Goal: Task Accomplishment & Management: Complete application form

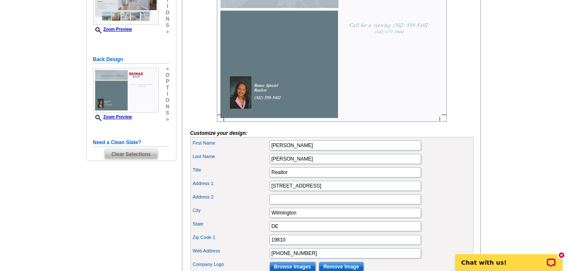
scroll to position [178, 0]
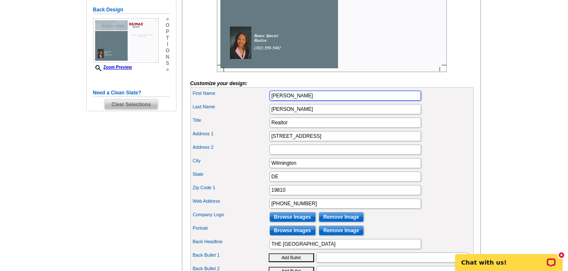
click at [287, 101] on input "[PERSON_NAME]" at bounding box center [344, 95] width 151 height 10
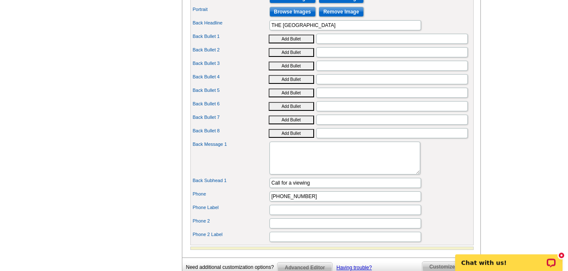
scroll to position [475, 0]
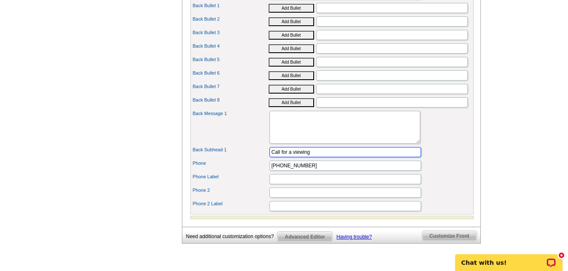
click at [315, 157] on input "Call for a viewing" at bounding box center [344, 152] width 151 height 10
type input "C"
type input "F"
type input "P"
type input "F"
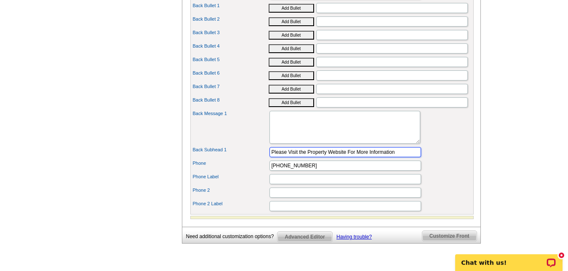
type input "Please Visit the Property Website For More Information"
click at [439, 145] on div "Back Message 1" at bounding box center [332, 127] width 280 height 36
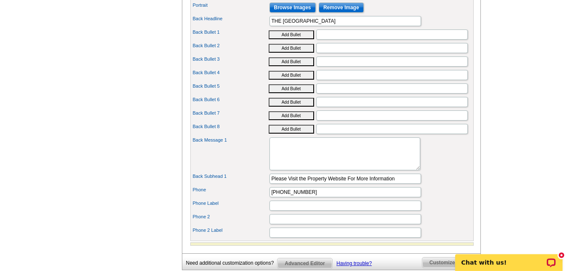
scroll to position [449, 0]
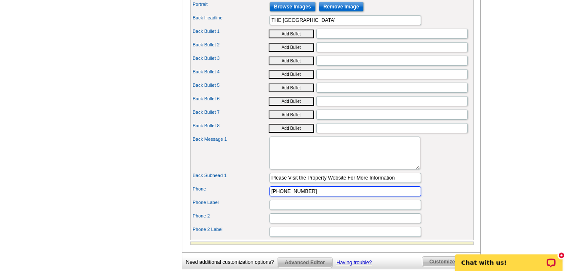
click at [287, 196] on input "[PHONE_NUMBER]" at bounding box center [344, 191] width 151 height 10
click at [278, 196] on input "[PHONE_NUMBER]" at bounding box center [344, 191] width 151 height 10
click at [292, 196] on input "[PHONE_NUMBER]" at bounding box center [344, 191] width 151 height 10
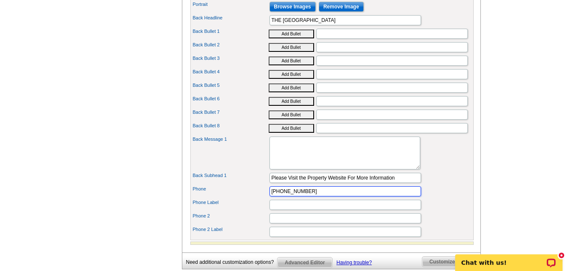
paste input "[URL][DOMAIN_NAME]"
type input "[URL][DOMAIN_NAME]"
click at [404, 183] on input "Please Visit the Property Website For More Information" at bounding box center [344, 177] width 151 height 10
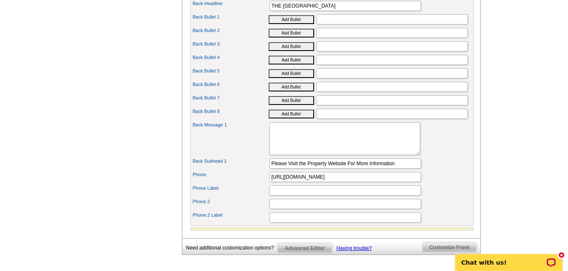
scroll to position [480, 0]
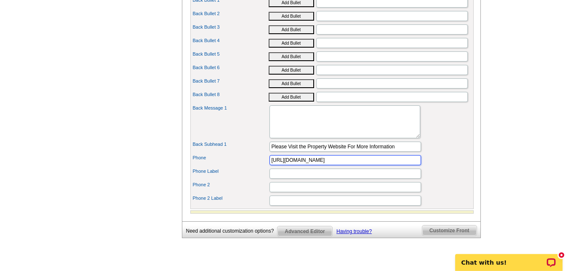
click at [397, 165] on input "[URL][DOMAIN_NAME]" at bounding box center [344, 160] width 151 height 10
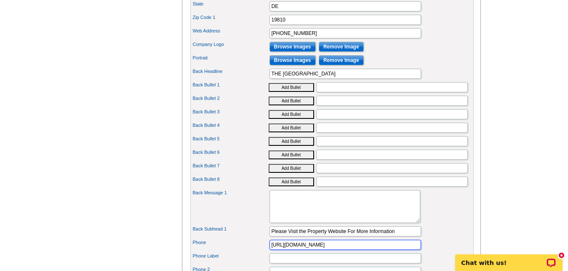
scroll to position [395, 0]
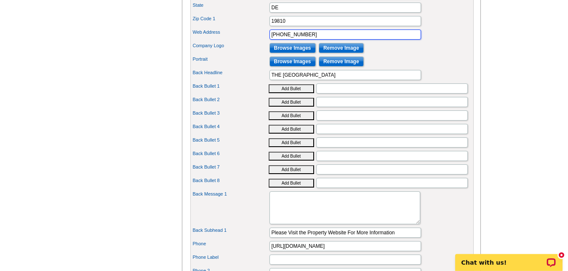
click at [312, 40] on input "[PHONE_NUMBER]" at bounding box center [344, 34] width 151 height 10
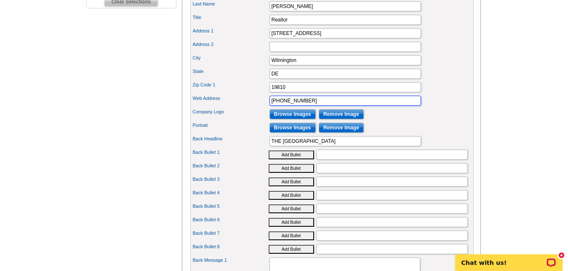
scroll to position [337, 0]
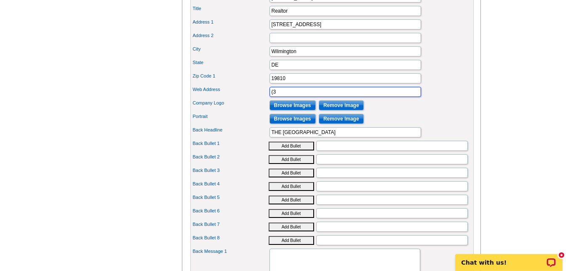
type input "("
click at [465, 72] on div "State DE" at bounding box center [332, 64] width 280 height 13
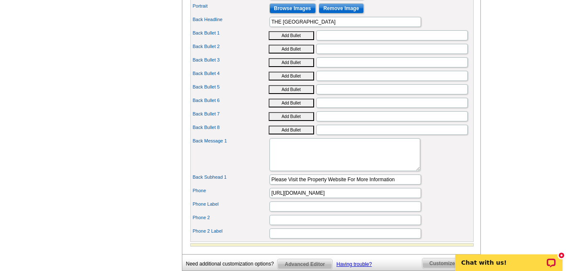
scroll to position [449, 0]
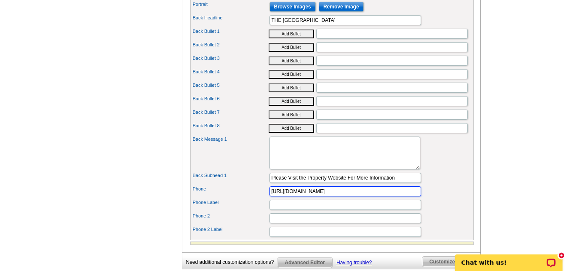
click at [365, 196] on input "[URL][DOMAIN_NAME]" at bounding box center [344, 191] width 151 height 10
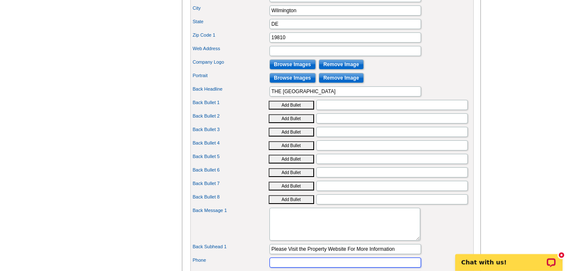
scroll to position [361, 0]
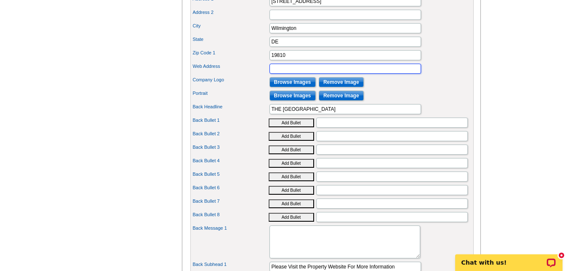
click at [312, 74] on input "Web Address" at bounding box center [344, 69] width 151 height 10
paste input "[URL][DOMAIN_NAME]"
type input "[URL][DOMAIN_NAME]"
click at [456, 75] on div "Web Address [URL][DOMAIN_NAME]" at bounding box center [332, 68] width 280 height 13
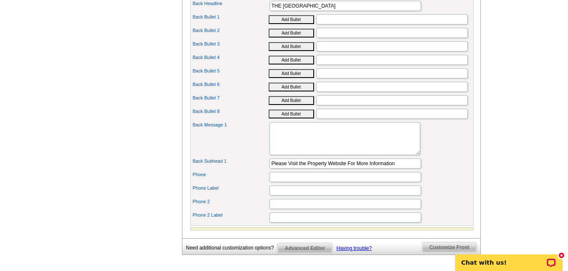
scroll to position [466, 0]
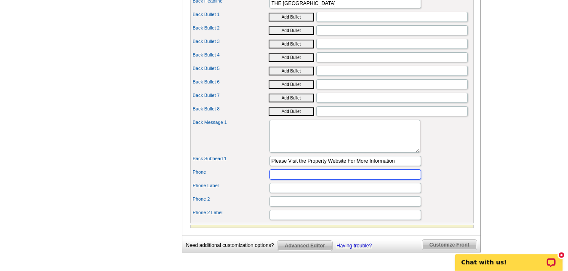
click at [302, 179] on input "Phone" at bounding box center [344, 174] width 151 height 10
type input "[PHONE_NUMBER]"
click at [286, 193] on input "Phone Label" at bounding box center [344, 188] width 151 height 10
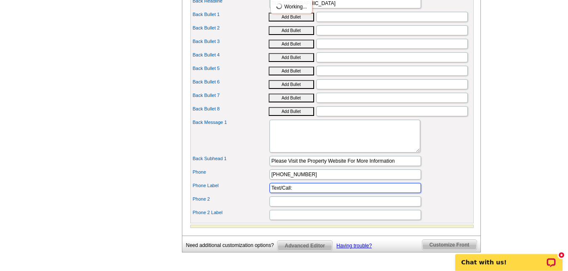
type input "Text/Call:"
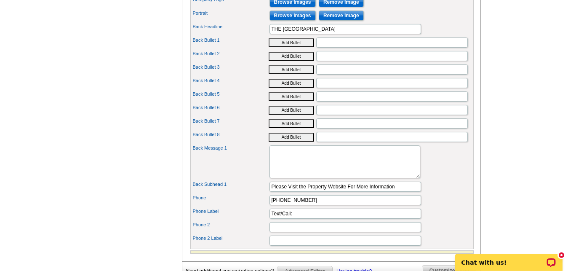
scroll to position [472, 0]
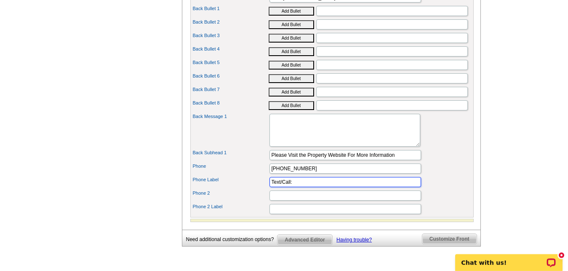
click at [270, 187] on input "Text/Call:" at bounding box center [344, 182] width 151 height 10
drag, startPoint x: 294, startPoint y: 194, endPoint x: 260, endPoint y: 193, distance: 34.5
click at [269, 187] on input "Text/Call:" at bounding box center [344, 182] width 151 height 10
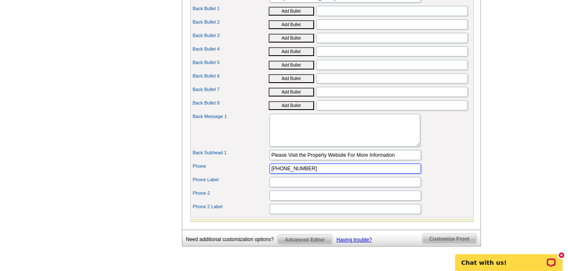
click at [308, 173] on input "[PHONE_NUMBER]" at bounding box center [344, 168] width 151 height 10
drag, startPoint x: 308, startPoint y: 183, endPoint x: 267, endPoint y: 183, distance: 41.7
click at [269, 173] on input "[PHONE_NUMBER]" at bounding box center [344, 168] width 151 height 10
paste input "Text/Call:"
type input "Text/Call:"
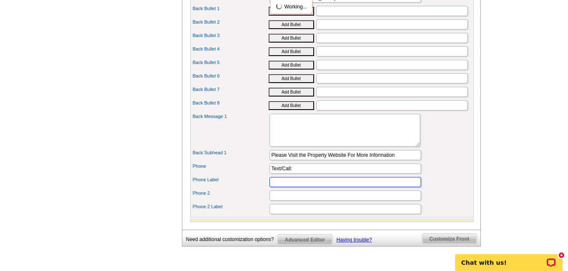
click at [279, 187] on input "Phone Label" at bounding box center [344, 182] width 151 height 10
type input "3"
type input "[PHONE_NUMBER]"
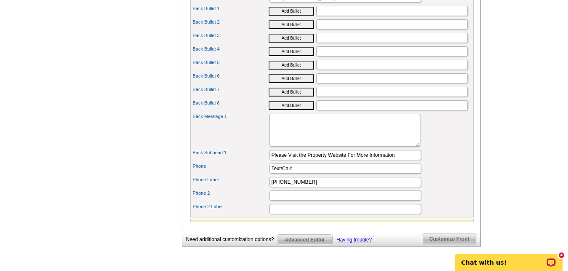
click at [443, 175] on div "Phone Text/Call:" at bounding box center [332, 168] width 280 height 13
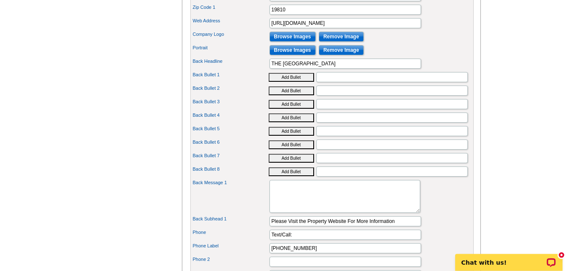
scroll to position [406, 0]
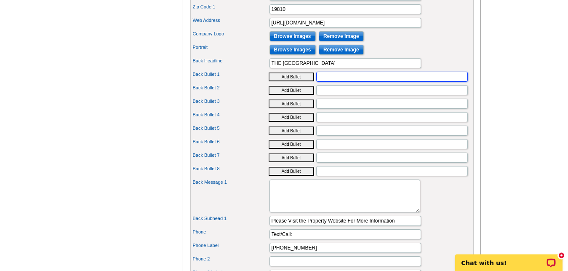
click at [341, 82] on input "Back Bullet 1" at bounding box center [391, 77] width 151 height 10
paste input " Located on 22nd Floor w/Spectacular Views of [GEOGRAPHIC_DATA] from Every Room"
type input " Located on 22nd Floor w/Spectacular Views of [GEOGRAPHIC_DATA] from Every Room"
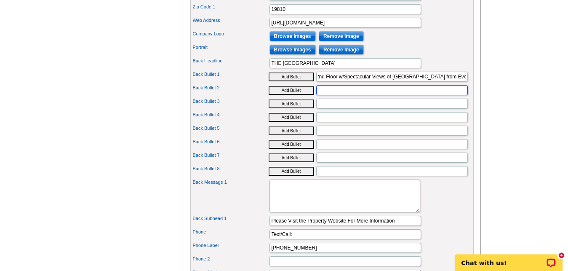
click at [325, 95] on input "Back Bullet 2" at bounding box center [391, 90] width 151 height 10
paste input " Quiet, Corner Condo"
click at [327, 95] on input " Quiet, Corner Condo" at bounding box center [391, 90] width 151 height 10
click at [297, 95] on button "Add Bullet" at bounding box center [290, 90] width 45 height 9
type input "• Quiet, Corner Condo"
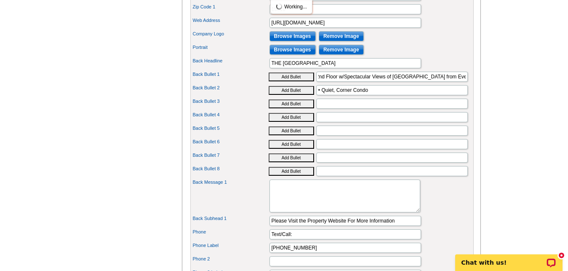
click at [297, 108] on button "Add Bullet" at bounding box center [290, 103] width 45 height 9
type input "•"
click at [339, 109] on input "•" at bounding box center [391, 103] width 151 height 10
paste input " Freshly Painted"
click at [327, 109] on input "•  Freshly Painted" at bounding box center [391, 103] width 151 height 10
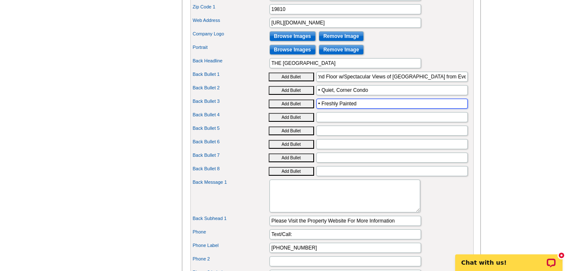
type input "• Freshly Painted"
click at [295, 122] on button "Add Bullet" at bounding box center [290, 117] width 45 height 9
click at [331, 122] on input "•" at bounding box center [391, 117] width 151 height 10
paste input " Beautiful Plank Flooring Throughout Entire Condo"
click at [328, 122] on input "•  Beautiful Plank Flooring Throughout Entire Condo" at bounding box center [391, 117] width 151 height 10
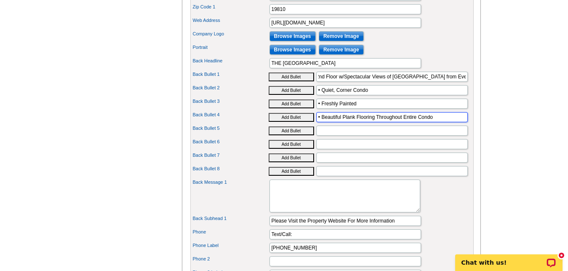
type input "• Beautiful Plank Flooring Throughout Entire Condo"
click at [309, 135] on button "Add Bullet" at bounding box center [290, 130] width 45 height 9
click at [331, 135] on input "•" at bounding box center [391, 130] width 151 height 10
paste input " 1 Deeded Parking Space In Attached Garage"
click at [326, 135] on input "•  1 Deeded Parking Space In Attached Garage" at bounding box center [391, 130] width 151 height 10
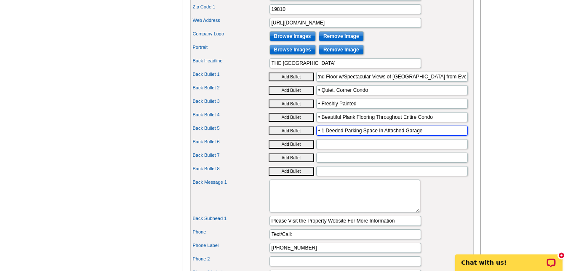
type input "• 1 Deeded Parking Space In Attached Garage"
click at [485, 58] on div "Need Help? call [PHONE_NUMBER], chat with support, or have our designers make s…" at bounding box center [284, 5] width 404 height 686
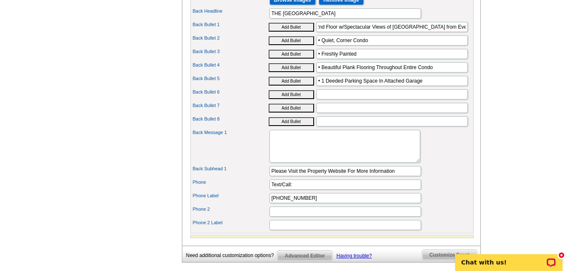
scroll to position [469, 0]
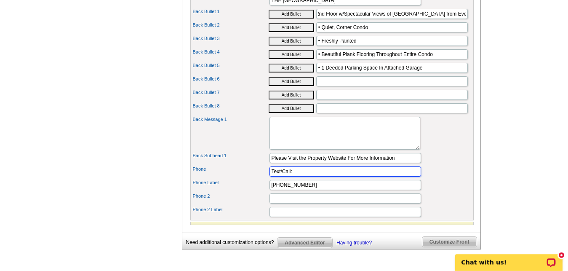
click at [300, 176] on input "Text/Call:" at bounding box center [344, 171] width 151 height 10
type input "T"
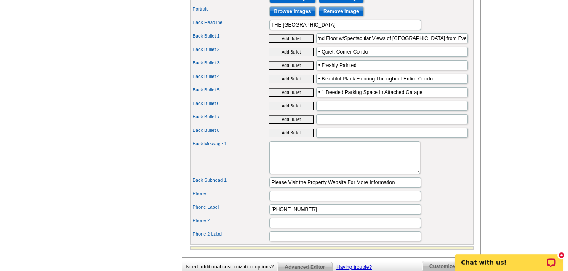
scroll to position [446, 0]
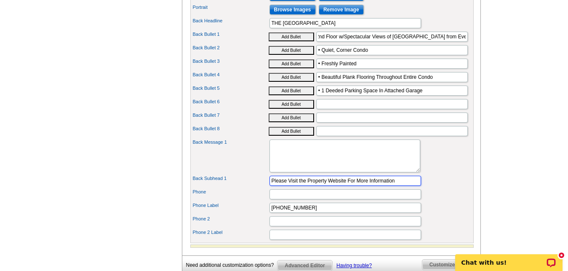
drag, startPoint x: 310, startPoint y: 192, endPoint x: 297, endPoint y: 196, distance: 14.1
click at [297, 186] on input "Please Visit the Property Website For More Information" at bounding box center [344, 180] width 151 height 10
drag, startPoint x: 399, startPoint y: 197, endPoint x: 261, endPoint y: 196, distance: 138.4
click at [269, 186] on input "Please Visit the Property Website For More Information" at bounding box center [344, 180] width 151 height 10
type input "S"
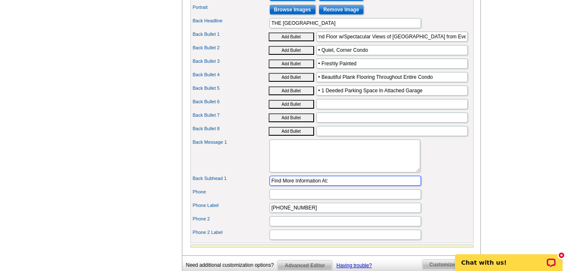
click at [282, 186] on input "Find More Information At:" at bounding box center [344, 180] width 151 height 10
click at [326, 186] on input "For More Information At:" at bounding box center [344, 180] width 151 height 10
type input "For More Information Visit:"
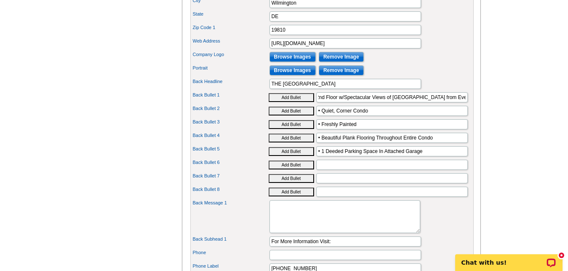
scroll to position [386, 0]
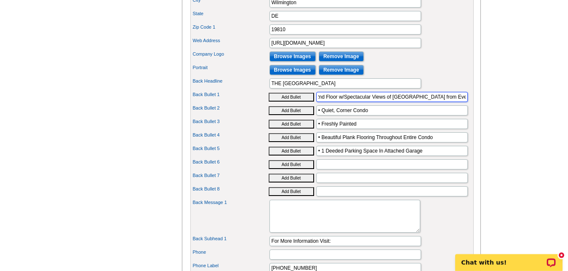
click at [342, 102] on input " Located on 22nd Floor w/Spectacular Views of [GEOGRAPHIC_DATA] from Every Room" at bounding box center [391, 97] width 151 height 10
click at [342, 102] on input "Back Bullet 1" at bounding box center [391, 97] width 151 height 10
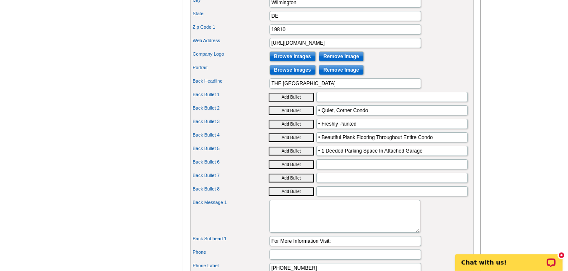
click at [397, 171] on div "Back Bullet 6 Add Bullet" at bounding box center [332, 163] width 280 height 13
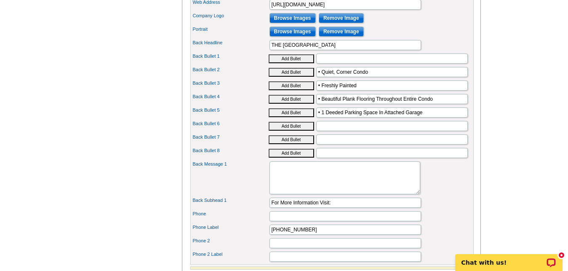
scroll to position [426, 0]
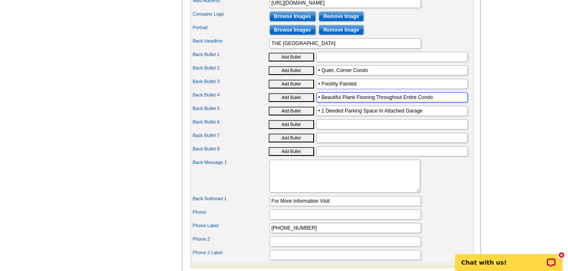
drag, startPoint x: 403, startPoint y: 110, endPoint x: 434, endPoint y: 116, distance: 31.6
click at [434, 102] on input "• Beautiful Plank Flooring Throughout Entire Condo" at bounding box center [391, 97] width 151 height 10
type input "• Beautiful Plank Flooring Throughout"
click at [443, 131] on div "Back Bullet 6 Add Bullet" at bounding box center [332, 123] width 280 height 13
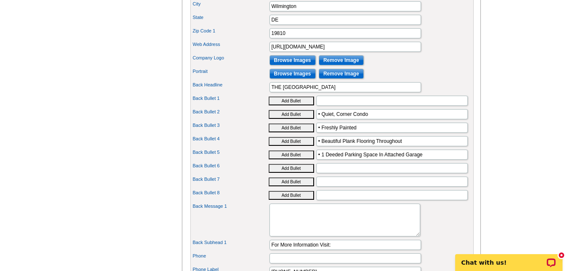
scroll to position [398, 0]
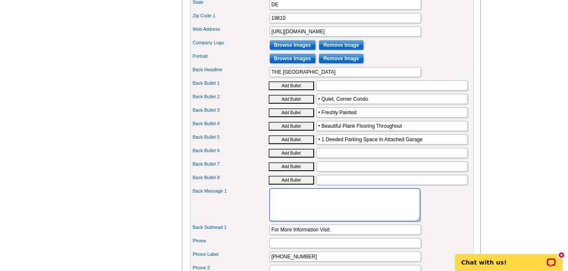
click at [306, 216] on textarea "Back Message 1" at bounding box center [344, 204] width 151 height 33
paste textarea "Unit 2205 is a quiet, corner condo located on the 22nd floor and features 1,136…"
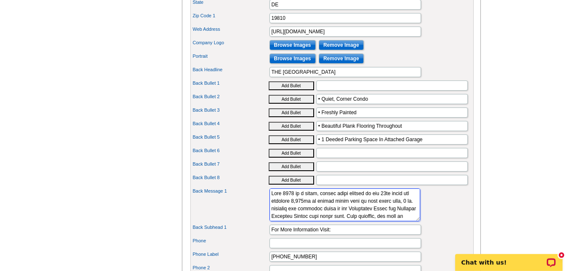
scroll to position [157, 0]
type textarea "Unit 2205 is a quiet, corner condo located on the 22nd floor and features 1,136…"
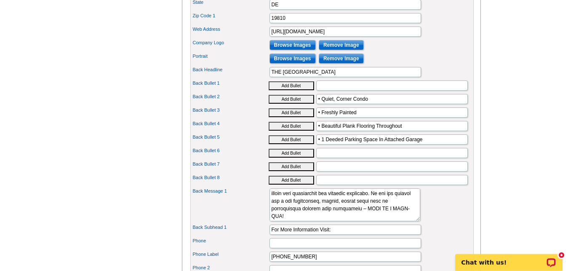
click at [446, 214] on div "Back Message 1" at bounding box center [332, 204] width 280 height 36
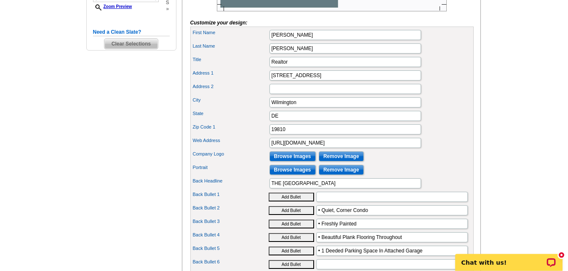
scroll to position [294, 0]
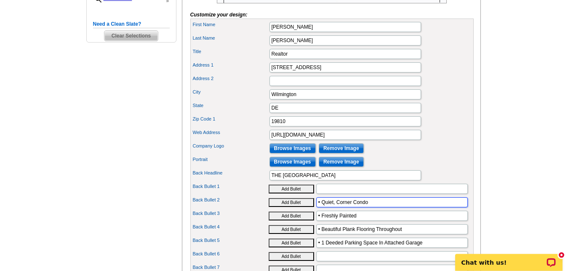
click at [385, 207] on input "• Quiet, Corner Condo" at bounding box center [391, 202] width 151 height 10
type input "•"
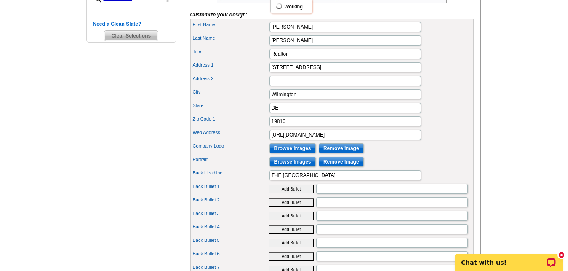
scroll to position [430, 0]
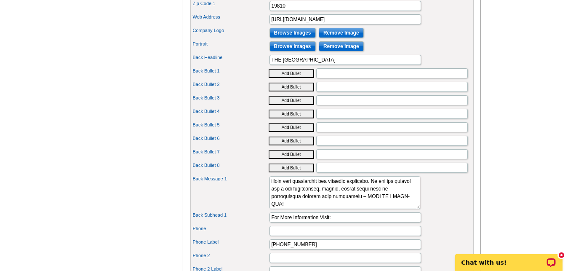
scroll to position [447, 0]
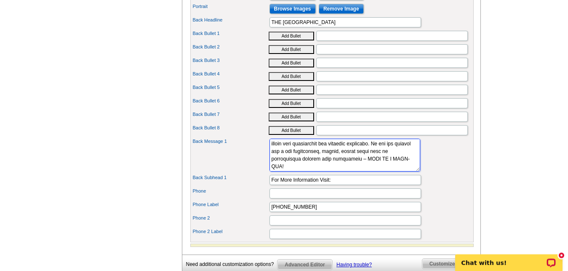
click at [296, 171] on textarea "Back Message 1" at bounding box center [344, 154] width 151 height 33
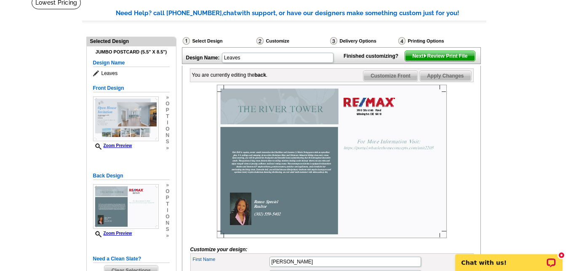
scroll to position [61, 0]
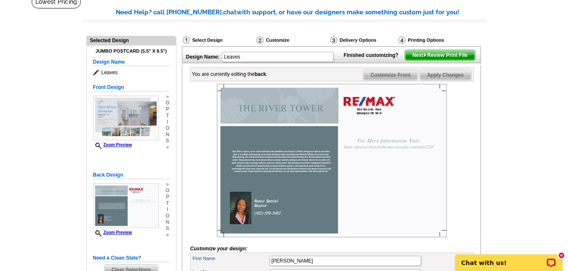
click at [427, 80] on span "Apply Changes" at bounding box center [444, 75] width 51 height 10
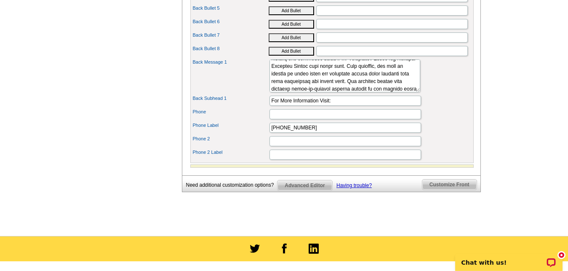
scroll to position [530, 0]
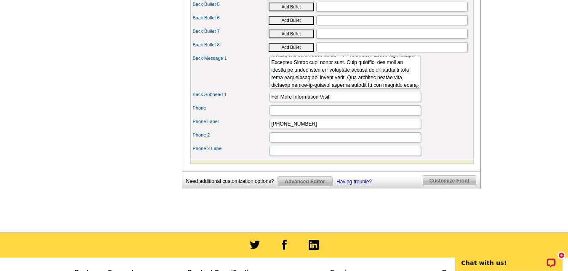
click at [320, 186] on span "Advanced Editor" at bounding box center [304, 181] width 54 height 10
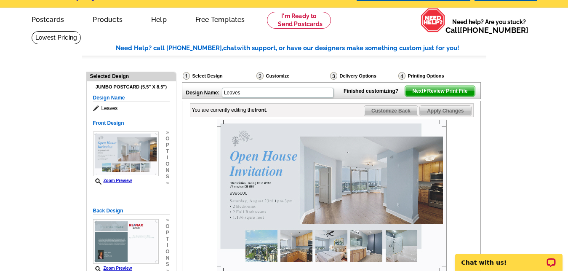
scroll to position [24, 0]
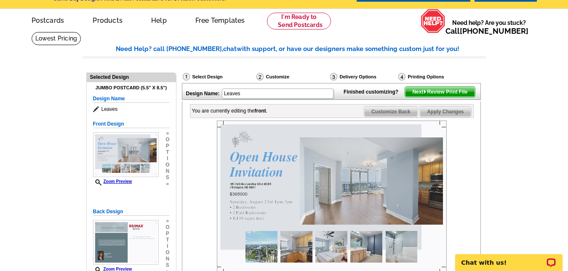
click at [395, 117] on span "Customize Back" at bounding box center [390, 111] width 53 height 10
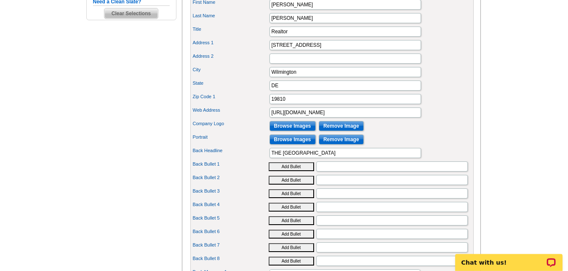
scroll to position [325, 0]
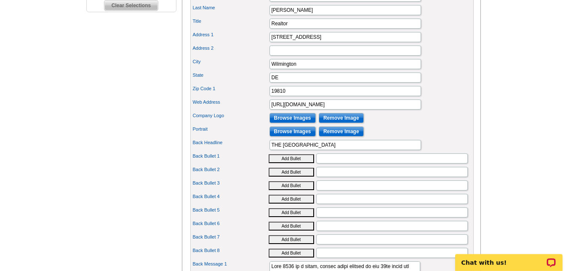
click at [302, 163] on button "Add Bullet" at bounding box center [290, 158] width 45 height 9
click at [335, 163] on input "•" at bounding box center [391, 158] width 151 height 10
type input "• Spectacular Views"
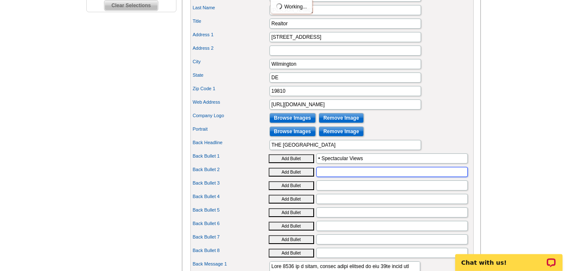
click at [322, 177] on input "Back Bullet 2" at bounding box center [391, 172] width 151 height 10
click at [302, 176] on button "Add Bullet" at bounding box center [290, 171] width 45 height 9
click at [327, 177] on input "•" at bounding box center [391, 172] width 151 height 10
type input "• Freshly Painted"
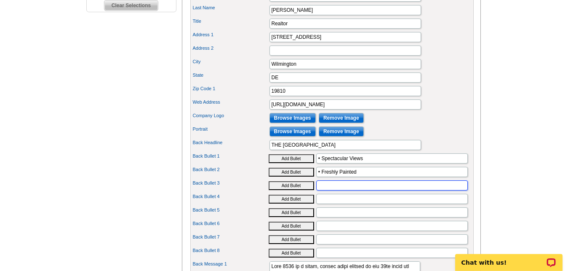
click at [352, 190] on input "Back Bullet 3" at bounding box center [391, 185] width 151 height 10
click at [291, 190] on button "Add Bullet" at bounding box center [290, 185] width 45 height 9
type input "•"
click at [329, 190] on input "•" at bounding box center [391, 185] width 151 height 10
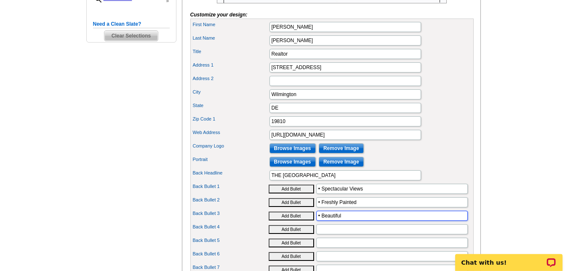
scroll to position [296, 0]
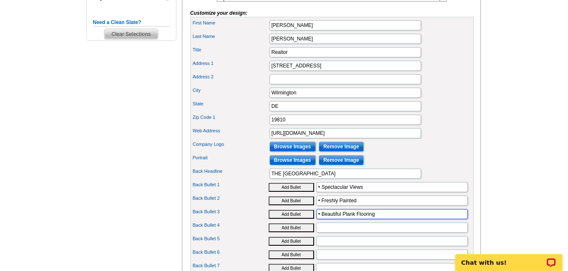
type input "• Beautiful Plank Flooring"
click at [488, 103] on main "Need Help? call 800-260-5887, chat with support, or have our designers make som…" at bounding box center [284, 113] width 568 height 706
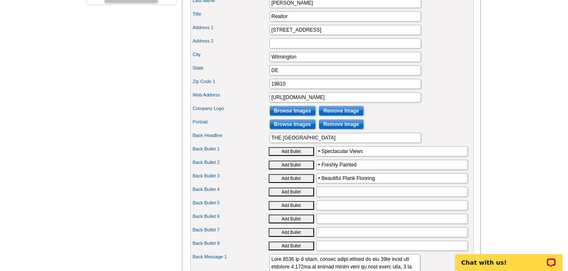
scroll to position [334, 0]
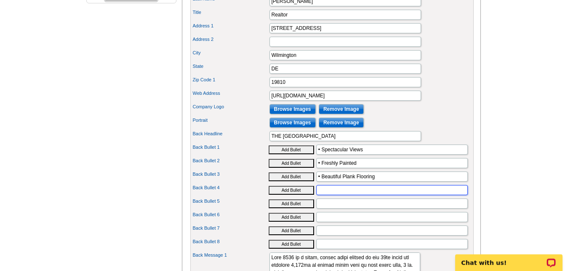
click at [372, 195] on input "Back Bullet 4" at bounding box center [391, 190] width 151 height 10
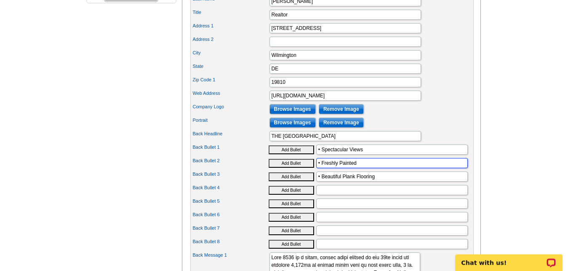
click at [355, 168] on input "• Freshly Painted" at bounding box center [391, 163] width 151 height 10
type input "•"
type input "C"
click at [297, 167] on button "Add Bullet" at bounding box center [290, 163] width 45 height 9
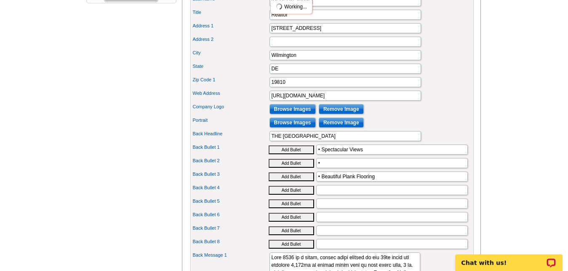
click at [297, 167] on button "Add Bullet" at bounding box center [290, 163] width 45 height 9
type input "• •"
click at [324, 168] on input "• •" at bounding box center [391, 163] width 151 height 10
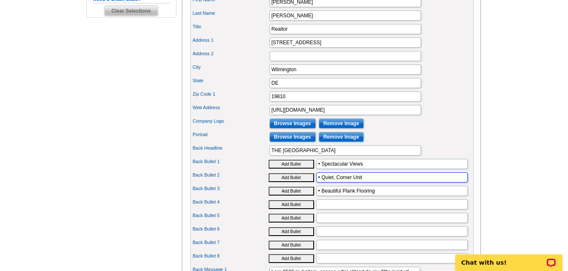
scroll to position [316, 0]
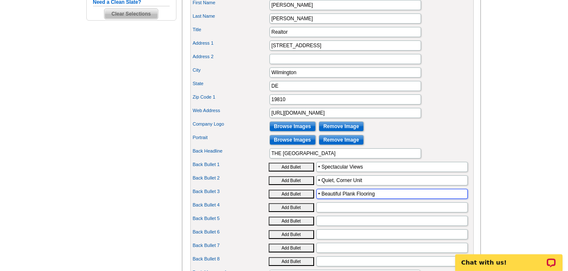
click at [386, 199] on input "• Beautiful Plank Flooring" at bounding box center [391, 193] width 151 height 10
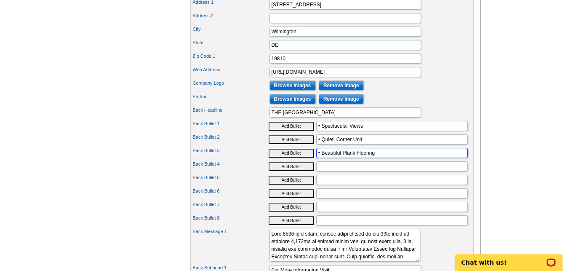
scroll to position [365, 0]
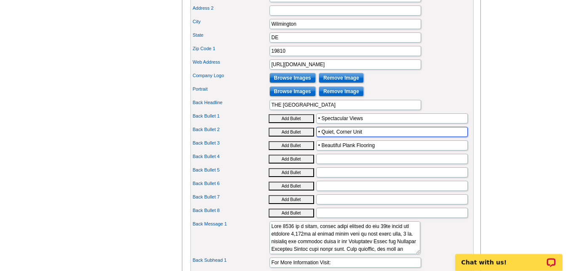
click at [388, 137] on input "• Quiet, Corner Unit" at bounding box center [391, 132] width 151 height 10
click at [485, 107] on div "Need Help? call 800-260-5887, chat with support, or have our designers make som…" at bounding box center [284, 47] width 404 height 686
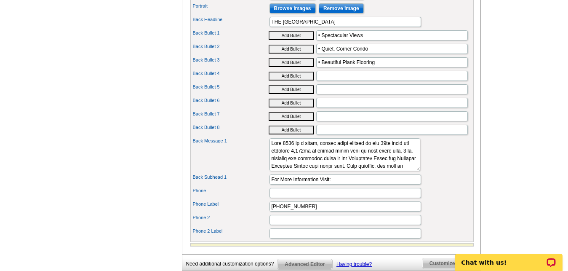
scroll to position [456, 0]
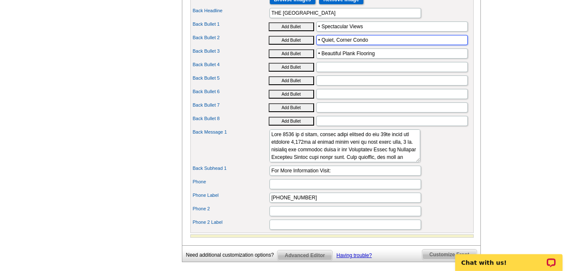
click at [334, 45] on input "• Quiet, Corner Condo" at bounding box center [391, 40] width 151 height 10
type input "• Quiet Corner Condo"
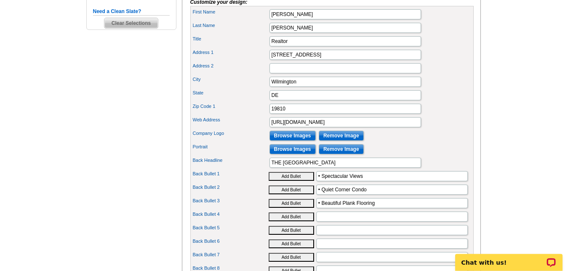
scroll to position [353, 0]
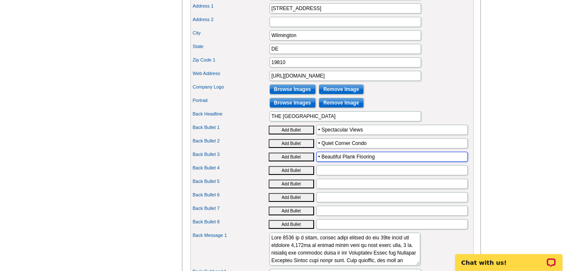
click at [355, 162] on input "• Beautiful Plank Flooring" at bounding box center [391, 156] width 151 height 10
type input "• Beautiful Flooring"
click at [386, 175] on input "Back Bullet 4" at bounding box center [391, 170] width 151 height 10
click at [301, 175] on button "Add Bullet" at bounding box center [290, 170] width 45 height 9
type input "•"
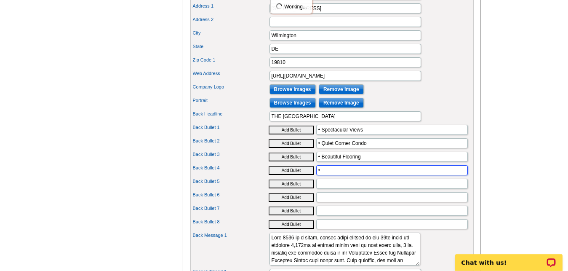
click at [330, 175] on input "•" at bounding box center [391, 170] width 151 height 10
type input "• Freshly Painted"
click at [501, 130] on main "Need Help? call 800-260-5887, chat with support, or have our designers make som…" at bounding box center [284, 56] width 568 height 706
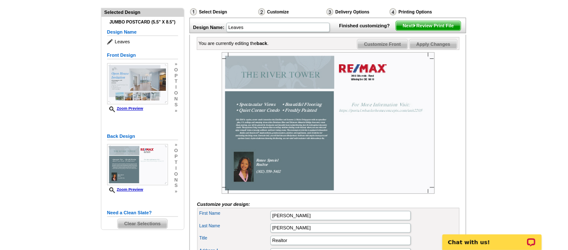
scroll to position [88, 0]
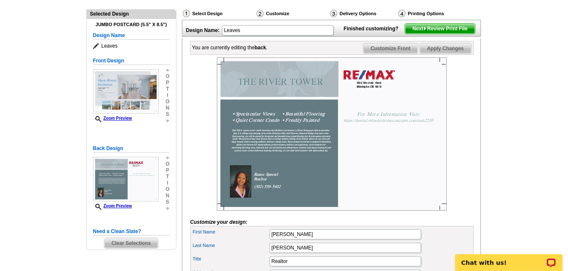
click at [432, 53] on span "Apply Changes" at bounding box center [444, 48] width 51 height 10
